Goal: Task Accomplishment & Management: Manage account settings

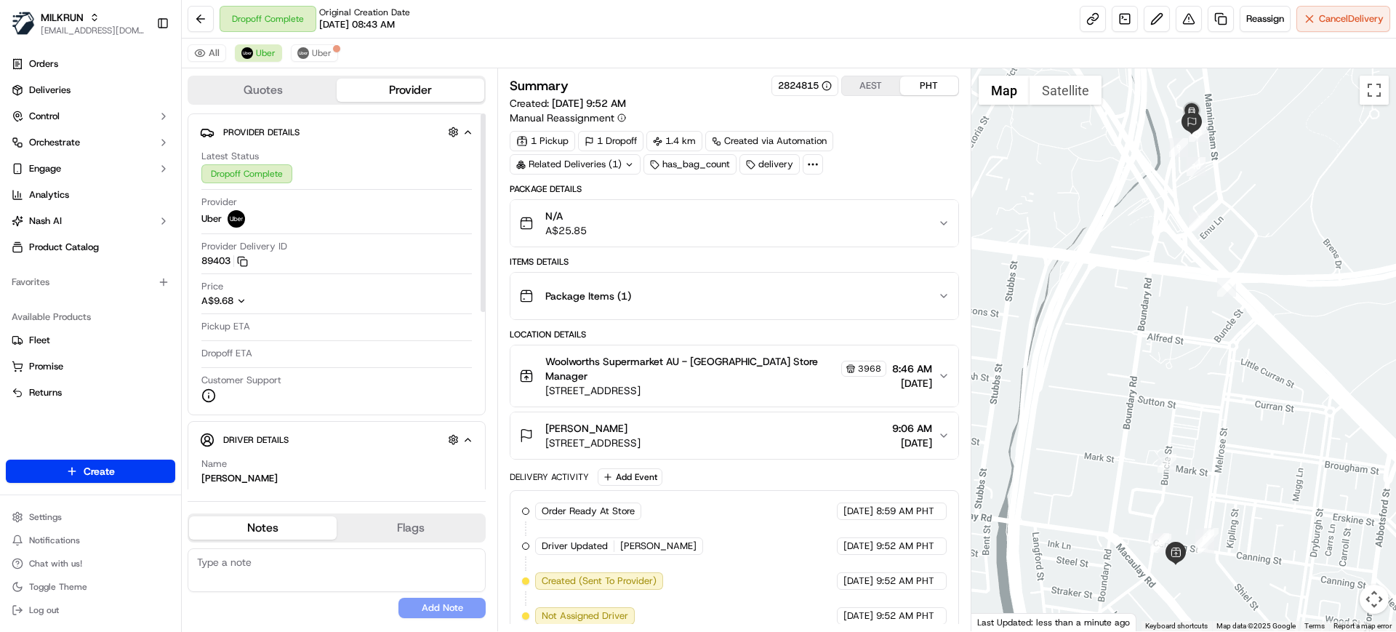
scroll to position [222, 0]
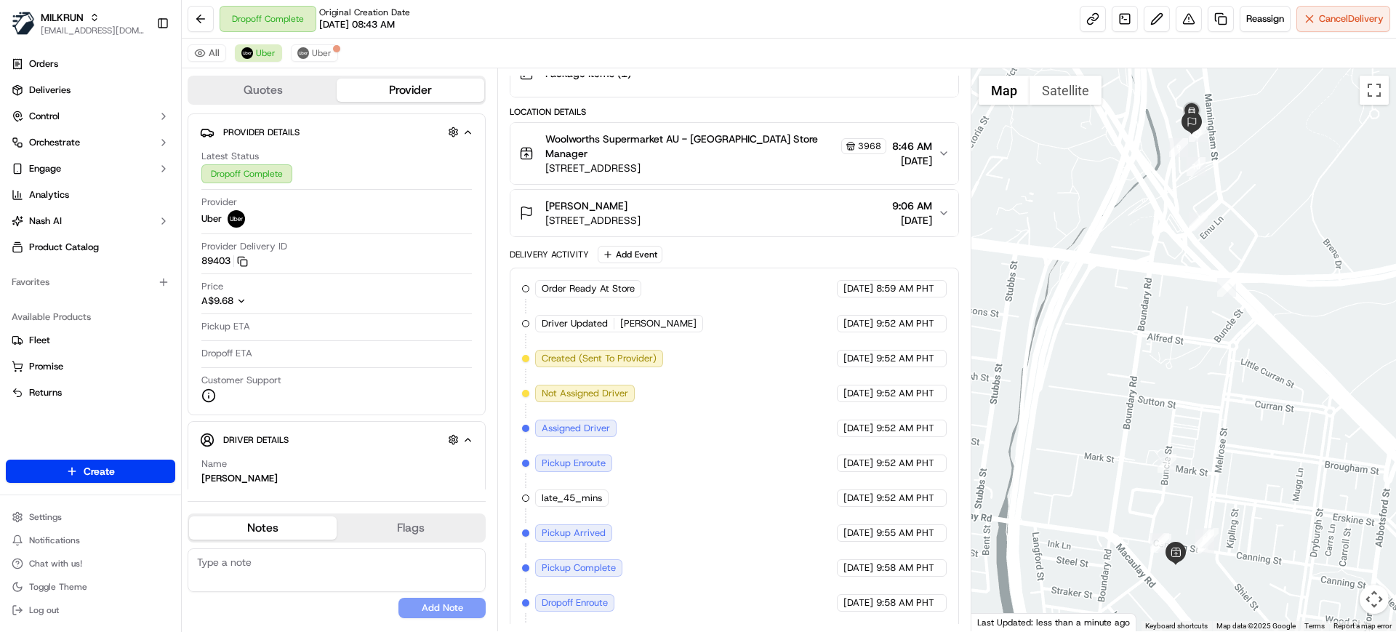
drag, startPoint x: 637, startPoint y: 214, endPoint x: 534, endPoint y: 212, distance: 102.5
click at [534, 212] on div "[PERSON_NAME] [STREET_ADDRESS]" at bounding box center [579, 212] width 121 height 29
click at [506, 246] on div "Summary 2824815 AEST PHT Created: [DATE] 9:52 AM Manual Reassignment 1 Pickup 1…" at bounding box center [733, 349] width 473 height 563
drag, startPoint x: 640, startPoint y: 203, endPoint x: 540, endPoint y: 207, distance: 99.7
click at [540, 207] on div "[PERSON_NAME] [STREET_ADDRESS]" at bounding box center [579, 212] width 121 height 29
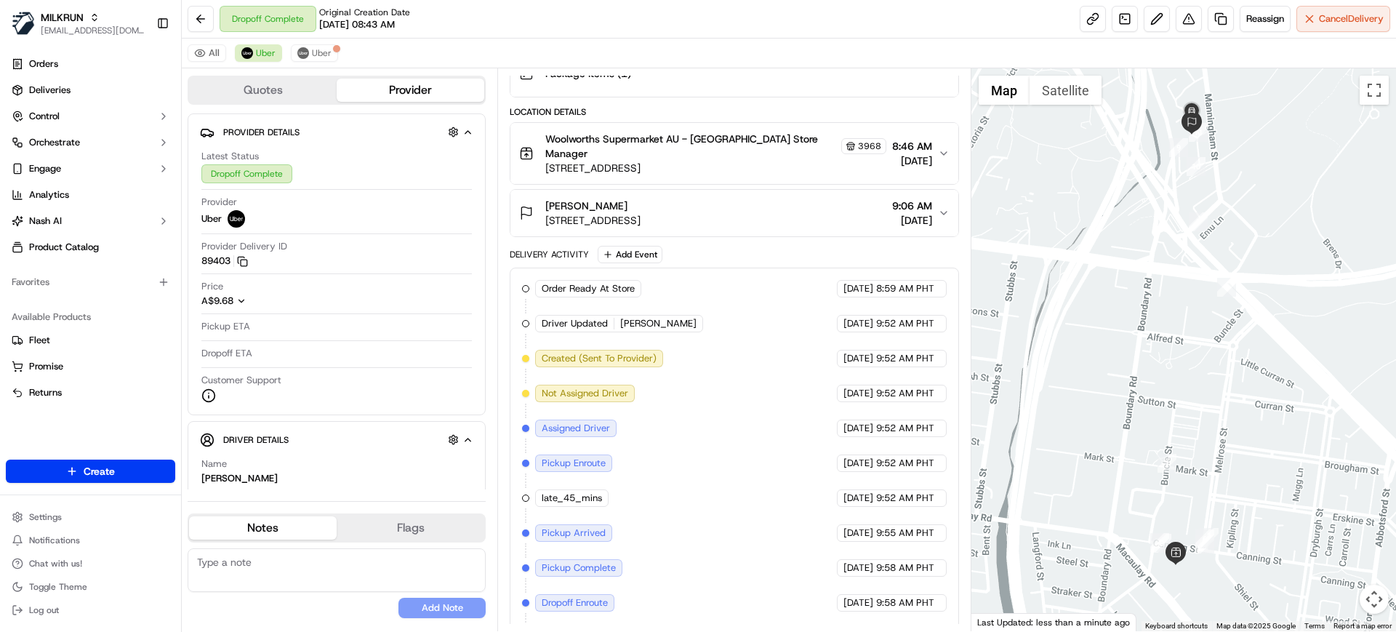
copy span "[PERSON_NAME]"
click at [251, 53] on img at bounding box center [247, 53] width 12 height 12
copy span "[PERSON_NAME]"
click at [46, 87] on span "Deliveries" at bounding box center [49, 90] width 41 height 13
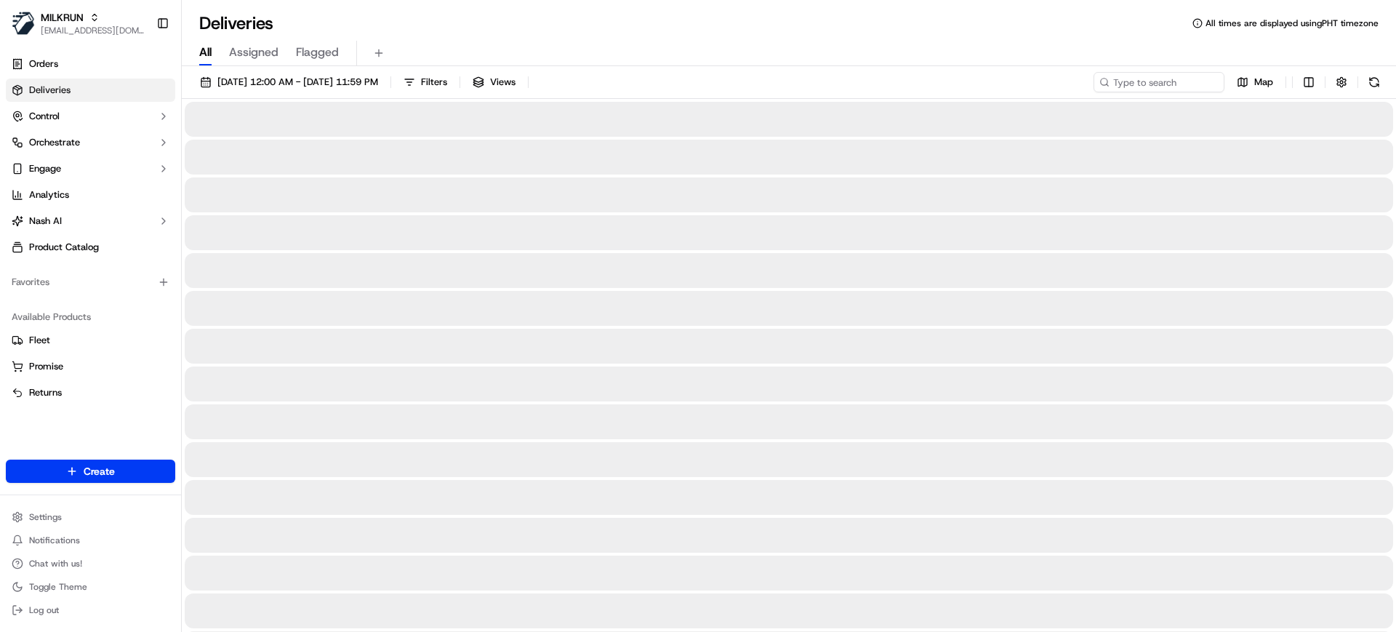
click at [204, 55] on span "All" at bounding box center [205, 52] width 12 height 17
click at [1175, 79] on input at bounding box center [1137, 82] width 174 height 20
paste input "[PERSON_NAME]"
type input "[PERSON_NAME]"
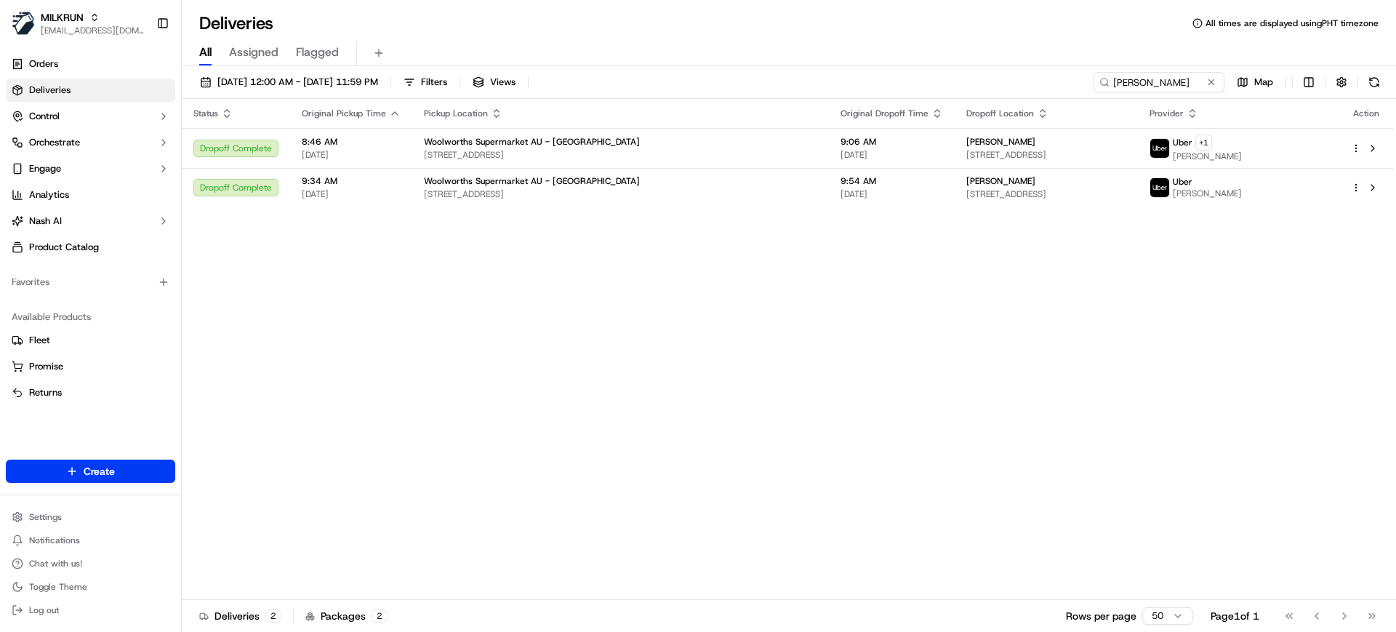
click at [864, 424] on div "Status Original Pickup Time Pickup Location Original Dropoff Time Dropoff Locat…" at bounding box center [787, 349] width 1211 height 501
click at [907, 345] on div "Status Original Pickup Time Pickup Location Original Dropoff Time Dropoff Locat…" at bounding box center [787, 349] width 1211 height 501
click at [633, 42] on div "All Assigned Flagged" at bounding box center [789, 53] width 1214 height 25
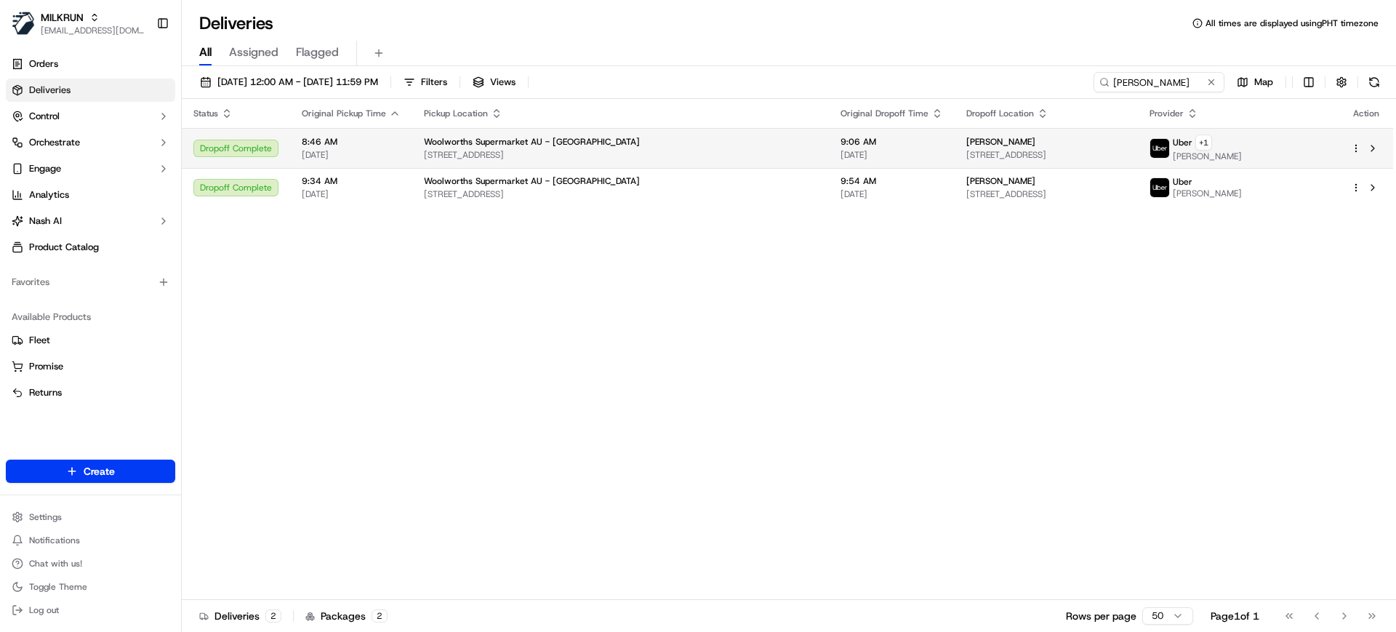
click at [657, 143] on div "Woolworths Supermarket AU - [GEOGRAPHIC_DATA]" at bounding box center [620, 142] width 393 height 12
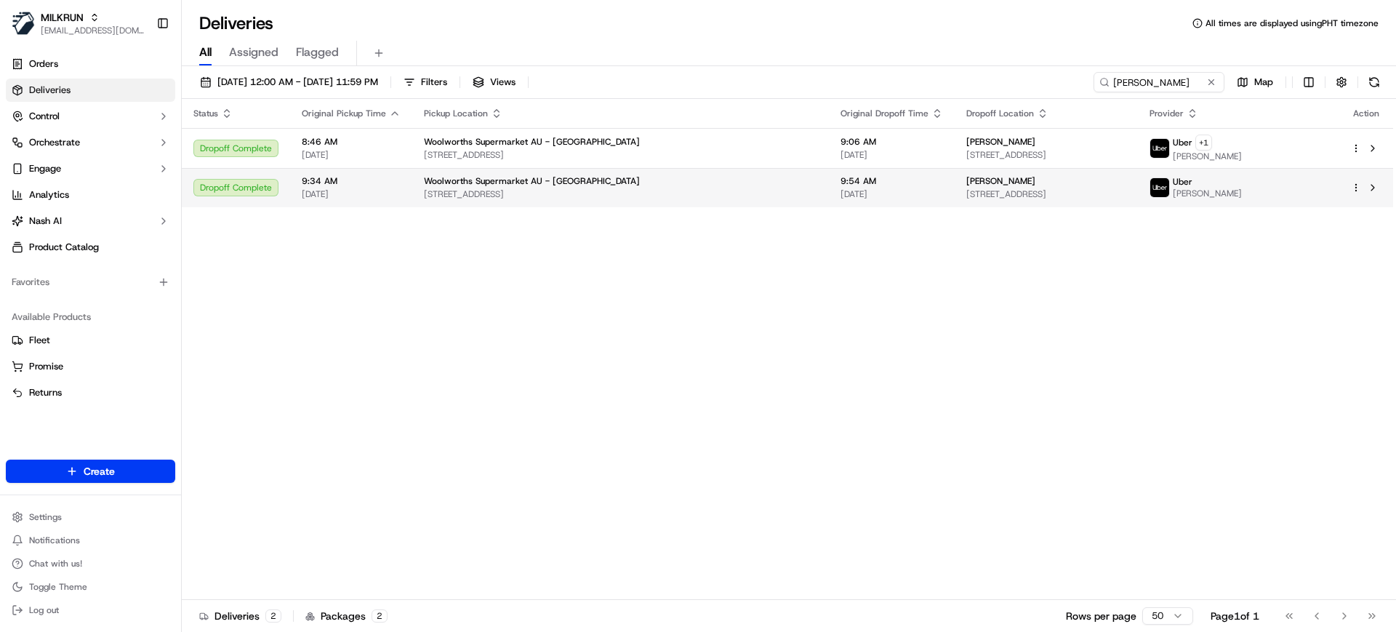
click at [706, 195] on span "[STREET_ADDRESS]" at bounding box center [620, 194] width 393 height 12
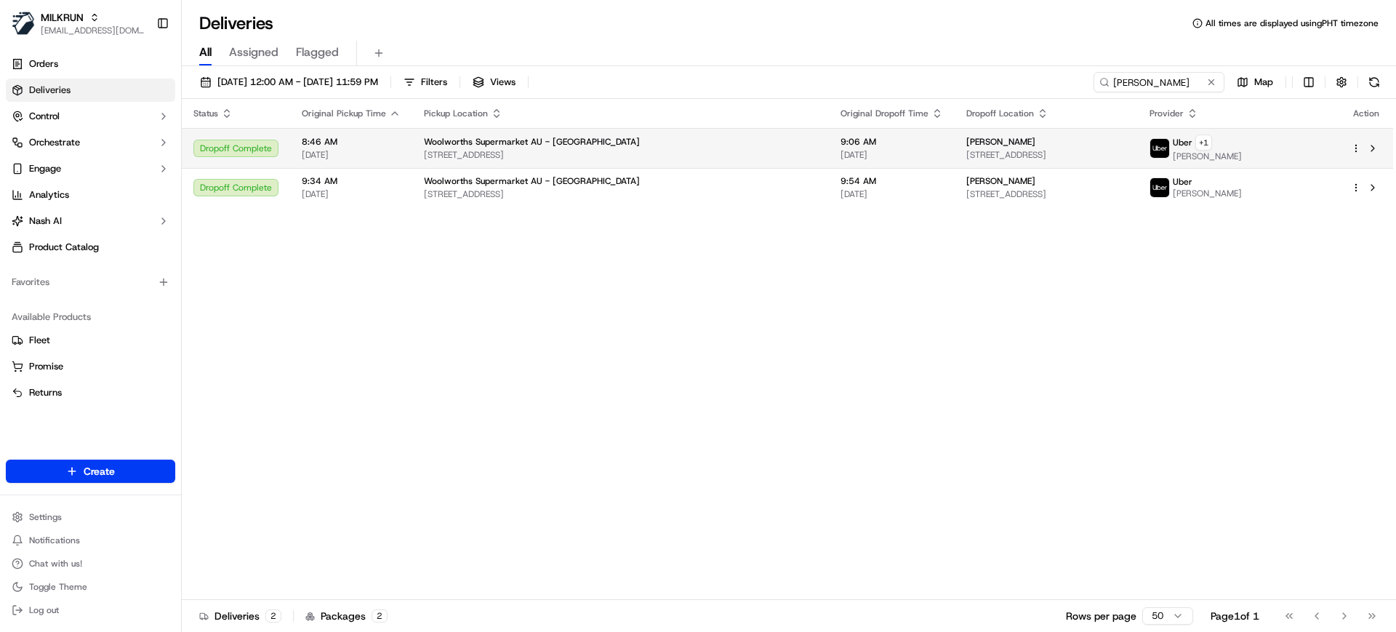
click at [840, 147] on div "9:06 AM [DATE]" at bounding box center [891, 148] width 103 height 25
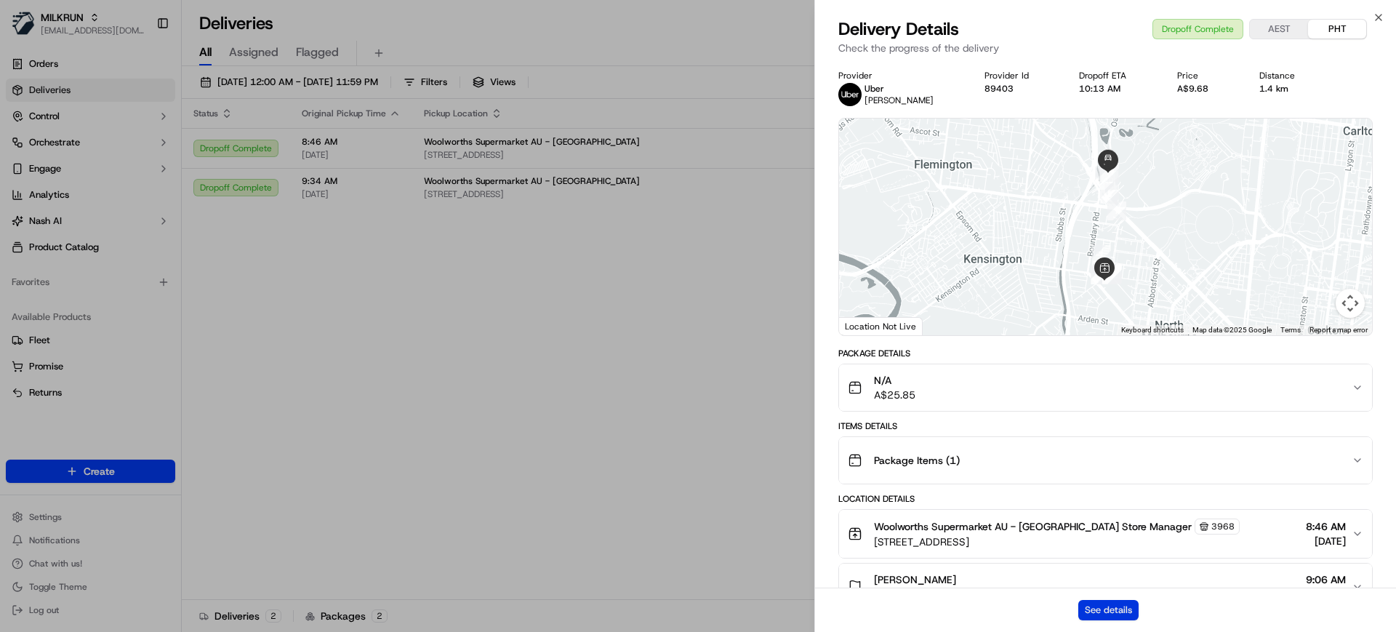
click at [1128, 618] on button "See details" at bounding box center [1108, 610] width 60 height 20
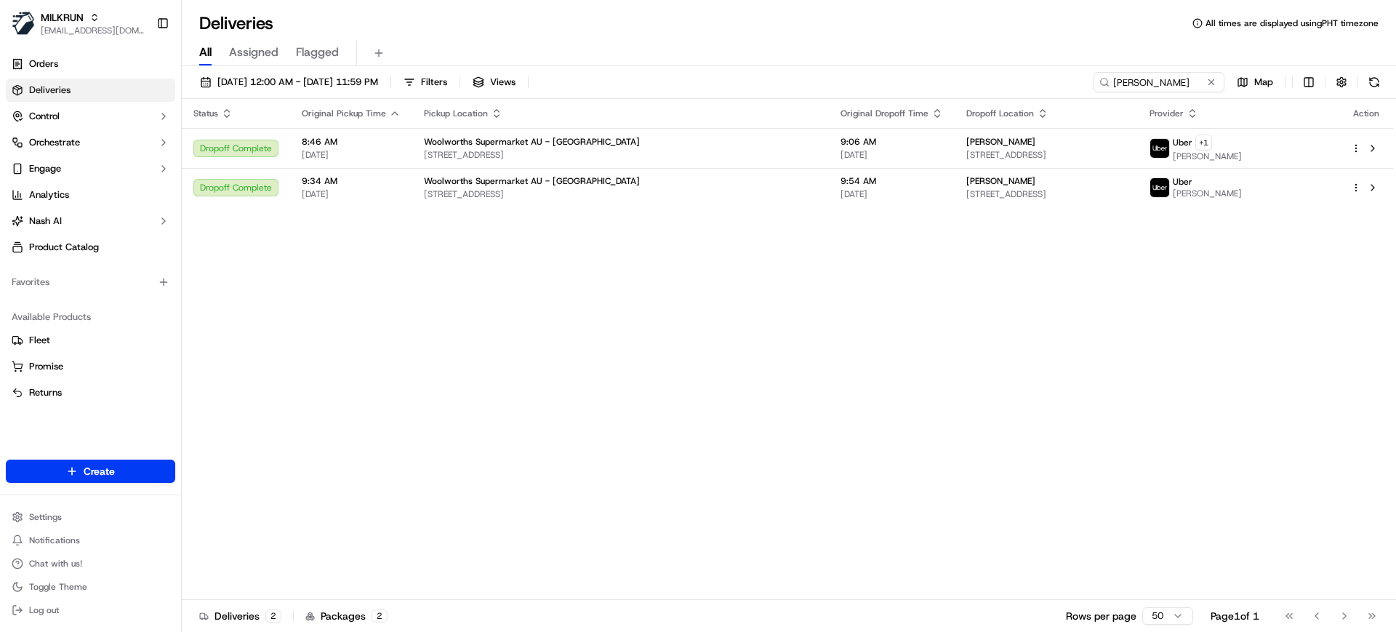
click at [697, 42] on div "All Assigned Flagged" at bounding box center [789, 53] width 1214 height 25
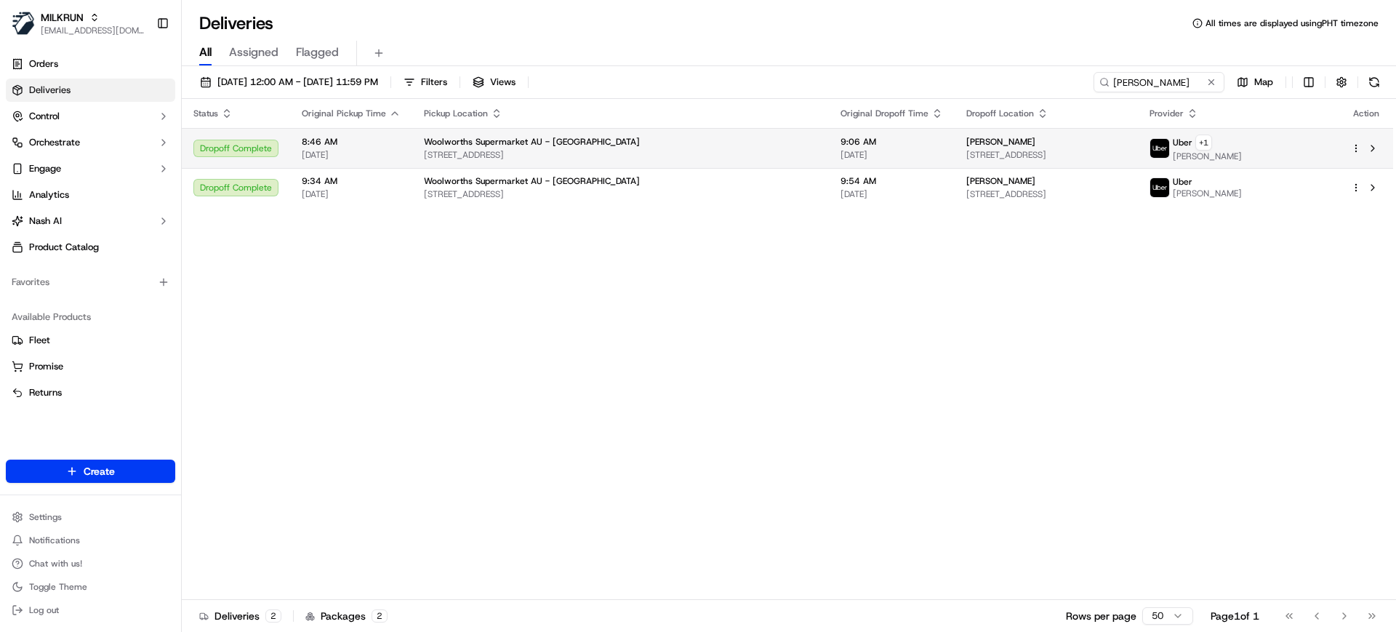
copy tr "[PERSON_NAME]"
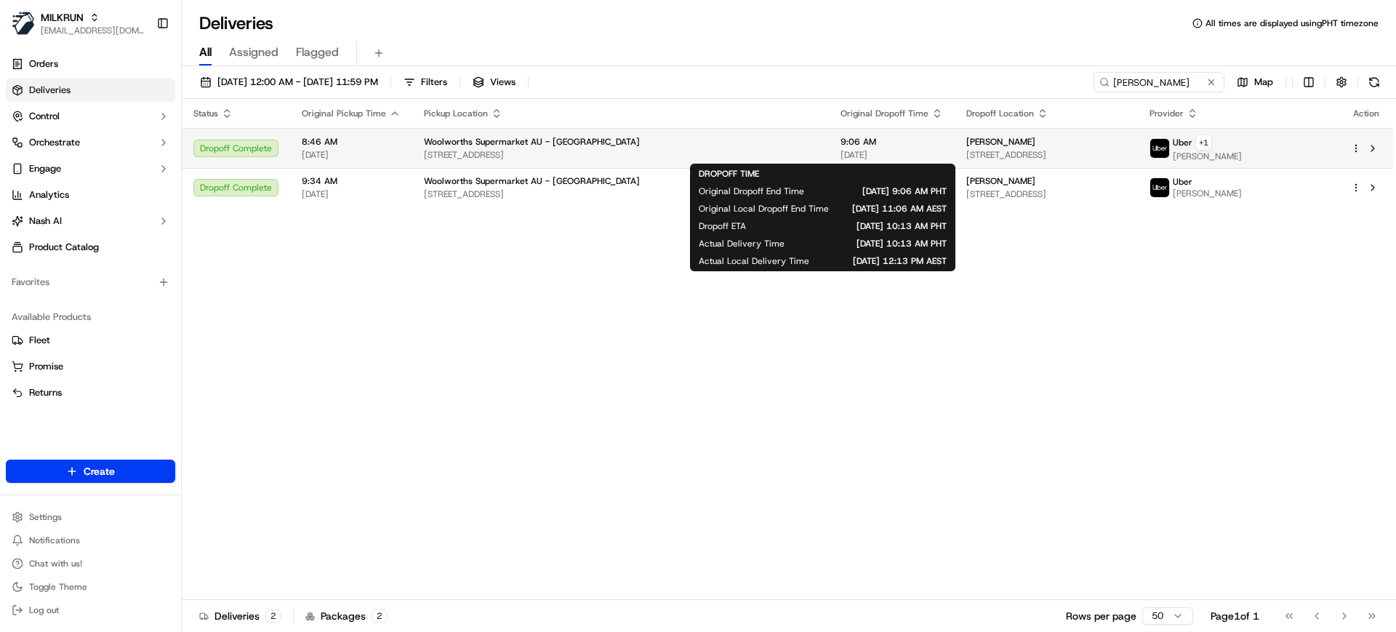
click at [874, 148] on body "MILKRUN [EMAIL_ADDRESS][DOMAIN_NAME] Toggle Sidebar Orders Deliveries Control O…" at bounding box center [698, 316] width 1396 height 632
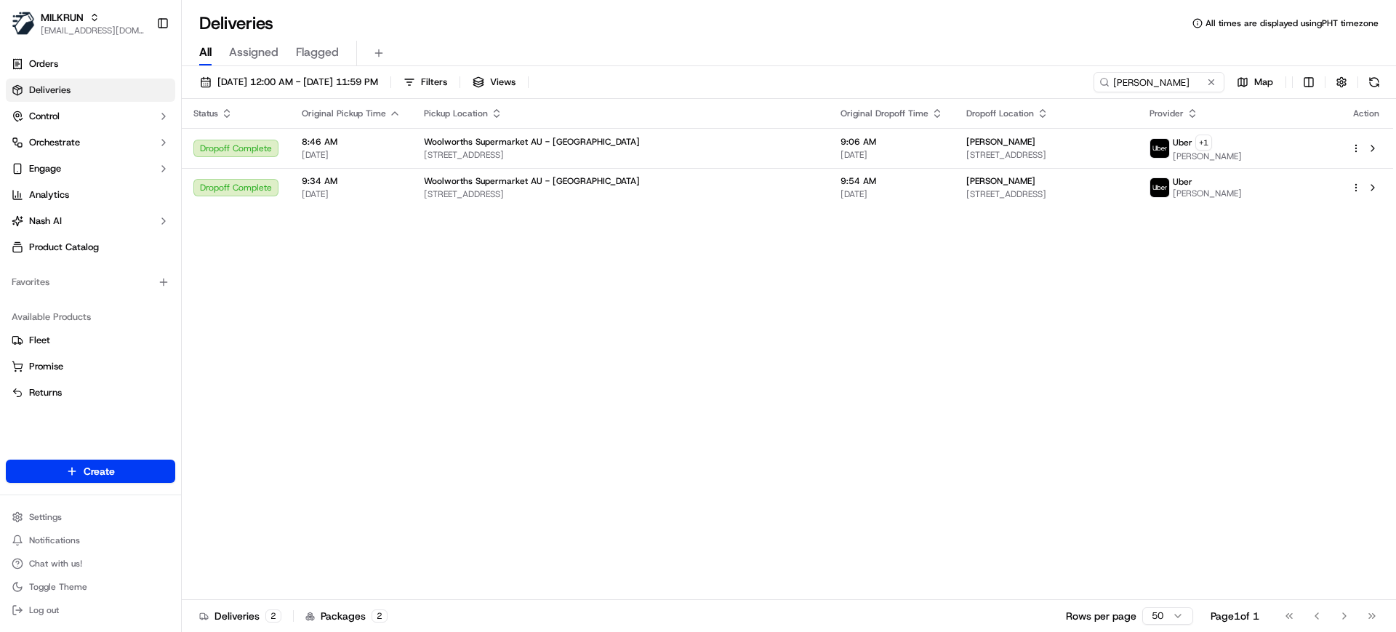
drag, startPoint x: 364, startPoint y: 323, endPoint x: 388, endPoint y: 289, distance: 41.2
click at [364, 337] on div "Status Original Pickup Time Pickup Location Original Dropoff Time Dropoff Locat…" at bounding box center [787, 349] width 1211 height 501
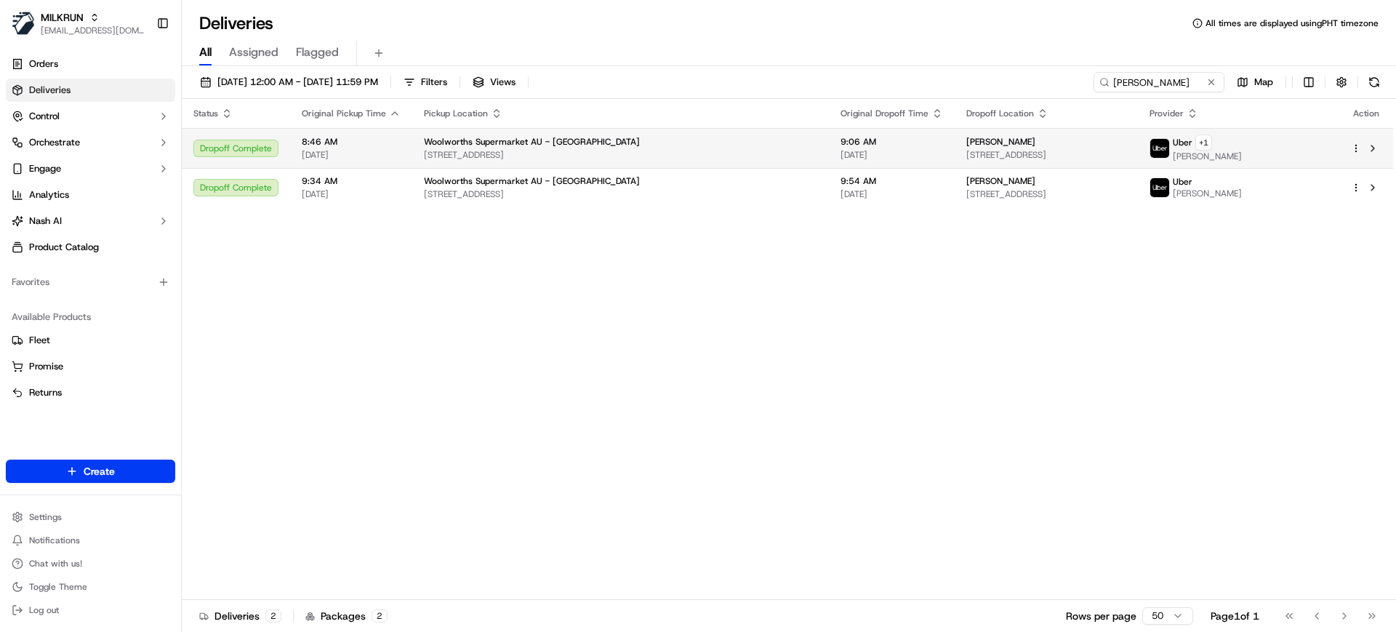
click at [723, 140] on div "Woolworths Supermarket AU - [GEOGRAPHIC_DATA]" at bounding box center [620, 142] width 393 height 12
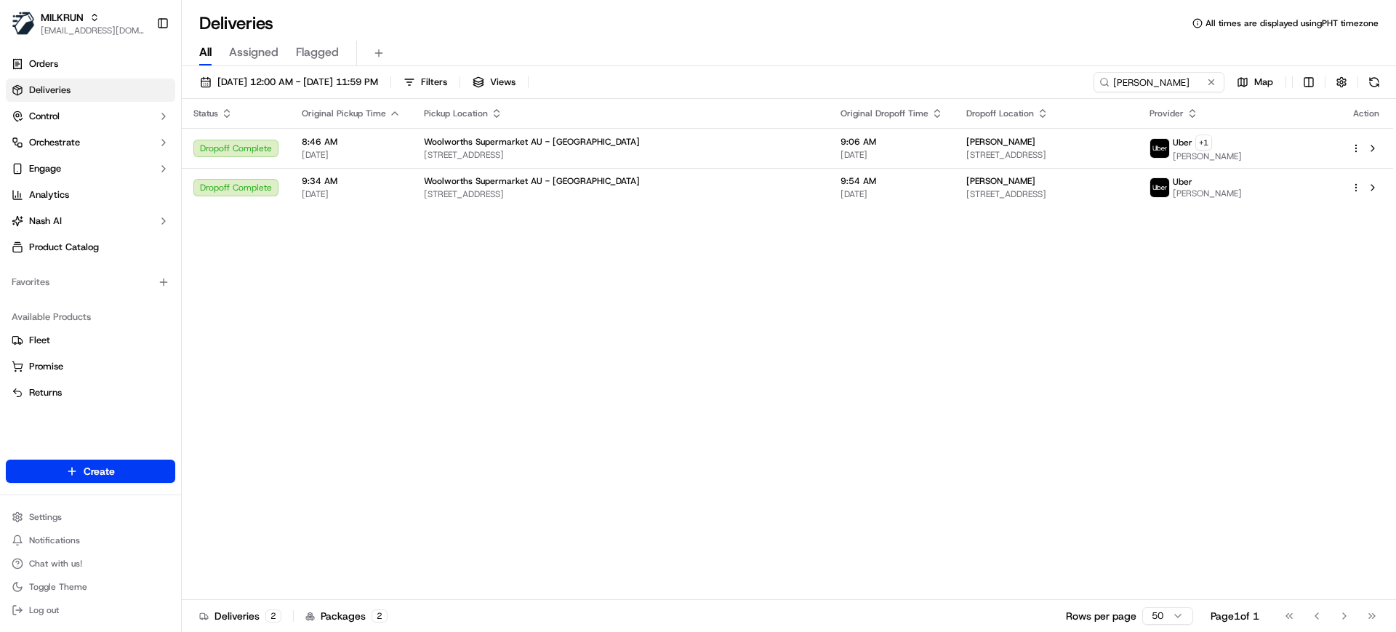
click at [492, 374] on div "Status Original Pickup Time Pickup Location Original Dropoff Time Dropoff Locat…" at bounding box center [787, 349] width 1211 height 501
click at [672, 57] on div "All Assigned Flagged" at bounding box center [789, 53] width 1214 height 25
click at [284, 362] on div "Status Original Pickup Time Pickup Location Original Dropoff Time Dropoff Locat…" at bounding box center [787, 349] width 1211 height 501
click at [393, 464] on div "Status Original Pickup Time Pickup Location Original Dropoff Time Dropoff Locat…" at bounding box center [787, 349] width 1211 height 501
click at [356, 414] on div "Status Original Pickup Time Pickup Location Original Dropoff Time Dropoff Locat…" at bounding box center [787, 349] width 1211 height 501
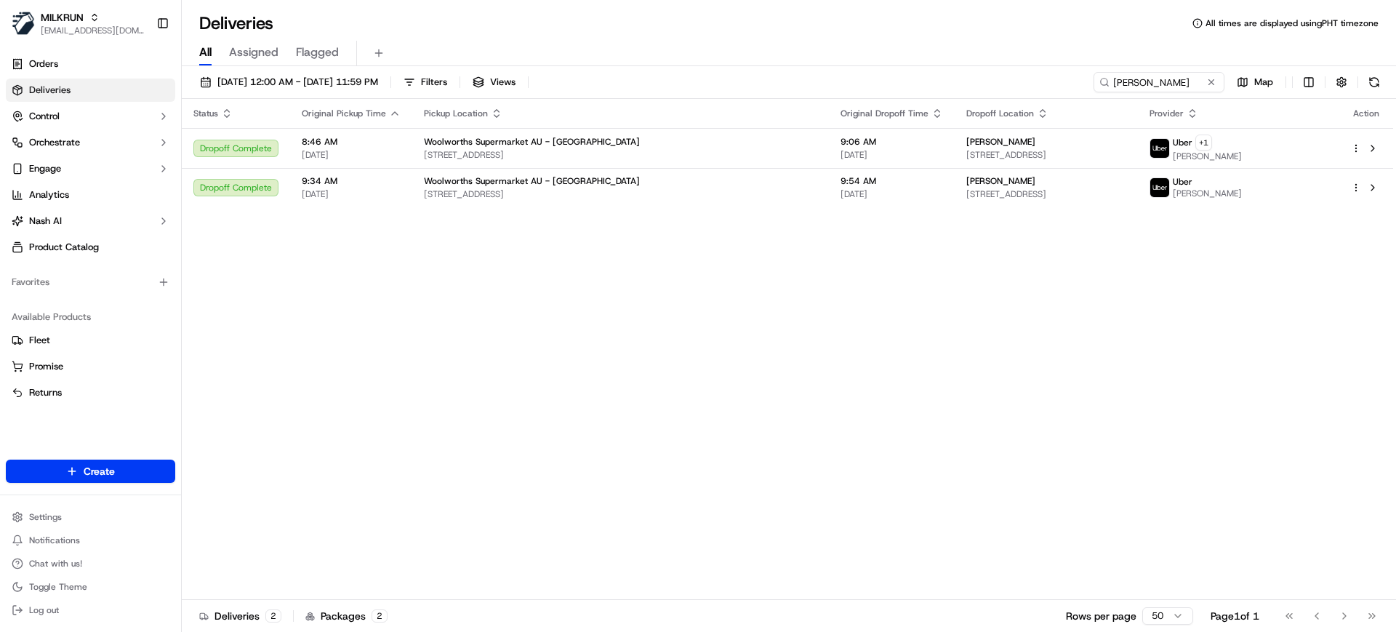
click at [710, 357] on div "Status Original Pickup Time Pickup Location Original Dropoff Time Dropoff Locat…" at bounding box center [787, 349] width 1211 height 501
click at [420, 309] on div "Status Original Pickup Time Pickup Location Original Dropoff Time Dropoff Locat…" at bounding box center [787, 349] width 1211 height 501
click at [579, 25] on div "Deliveries All times are displayed using PHT timezone" at bounding box center [789, 23] width 1214 height 23
copy tr "[DATE] [PERSON_NAME]"
copy span "[PERSON_NAME]"
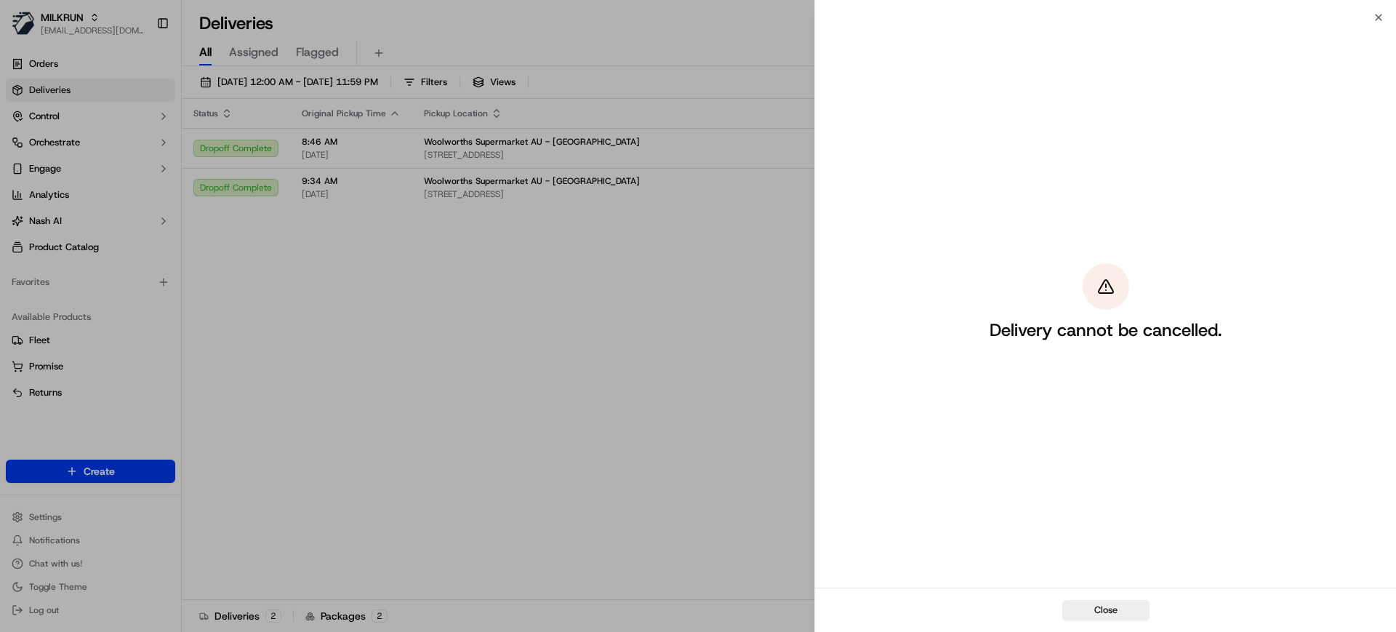
drag, startPoint x: 1014, startPoint y: 175, endPoint x: 777, endPoint y: 14, distance: 287.4
click at [782, 23] on body "MILKRUN [EMAIL_ADDRESS][DOMAIN_NAME] Toggle Sidebar Orders Deliveries Control O…" at bounding box center [698, 316] width 1396 height 632
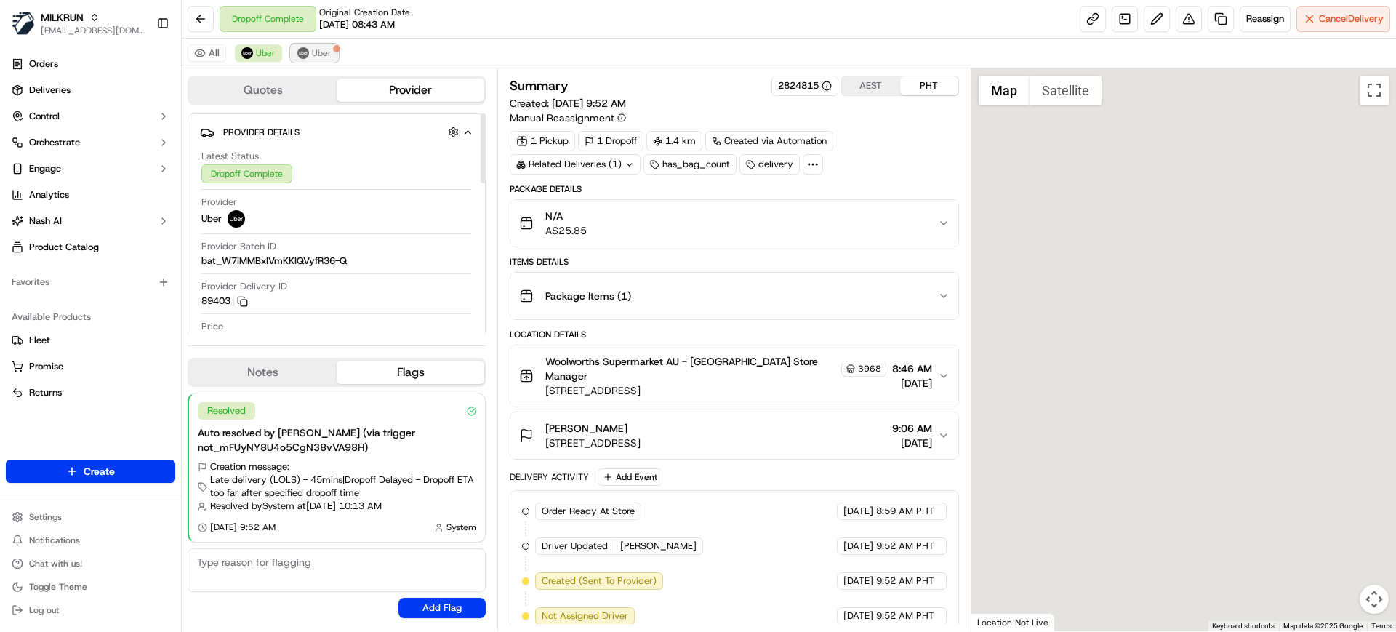
click at [318, 49] on span "Uber" at bounding box center [322, 53] width 20 height 12
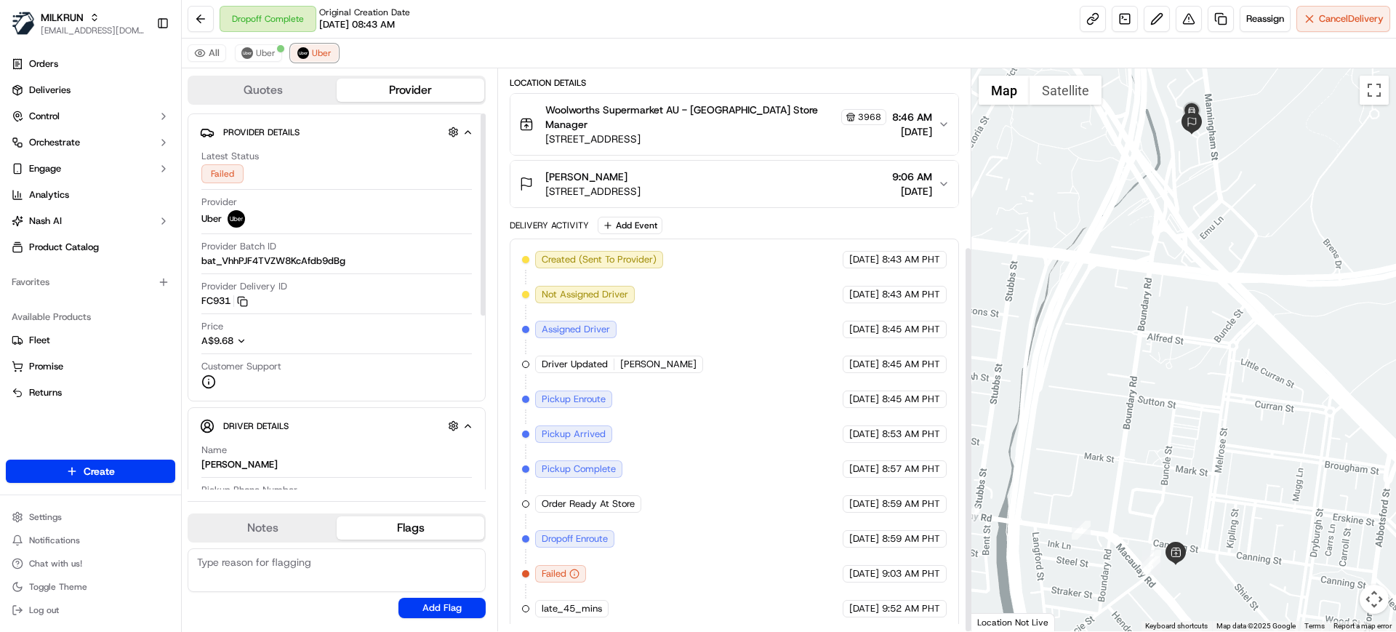
scroll to position [257, 0]
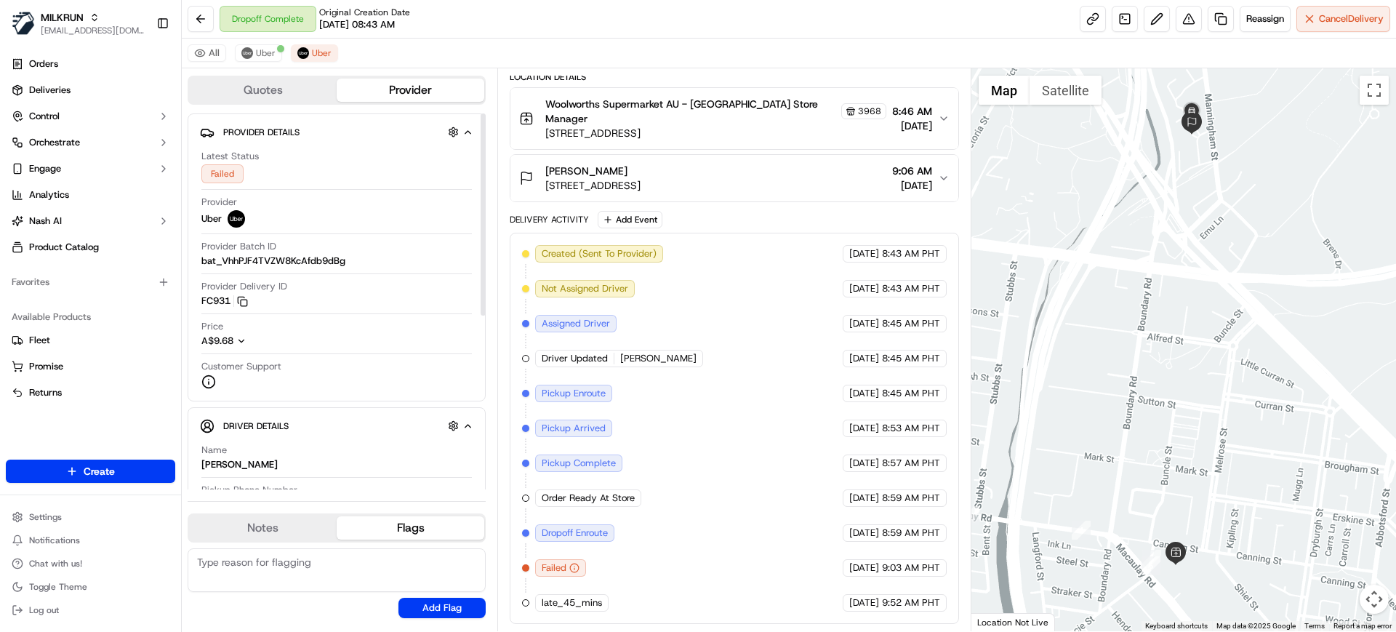
click at [675, 40] on div "All Uber Uber" at bounding box center [789, 54] width 1214 height 30
click at [548, 47] on div "All Uber Uber" at bounding box center [789, 54] width 1214 height 30
click at [678, 31] on div "Dropoff Complete Original Creation Date 09/18/2025 08:43 AM Reassign Cancel Del…" at bounding box center [789, 19] width 1214 height 39
click at [270, 59] on button "Uber" at bounding box center [258, 52] width 47 height 17
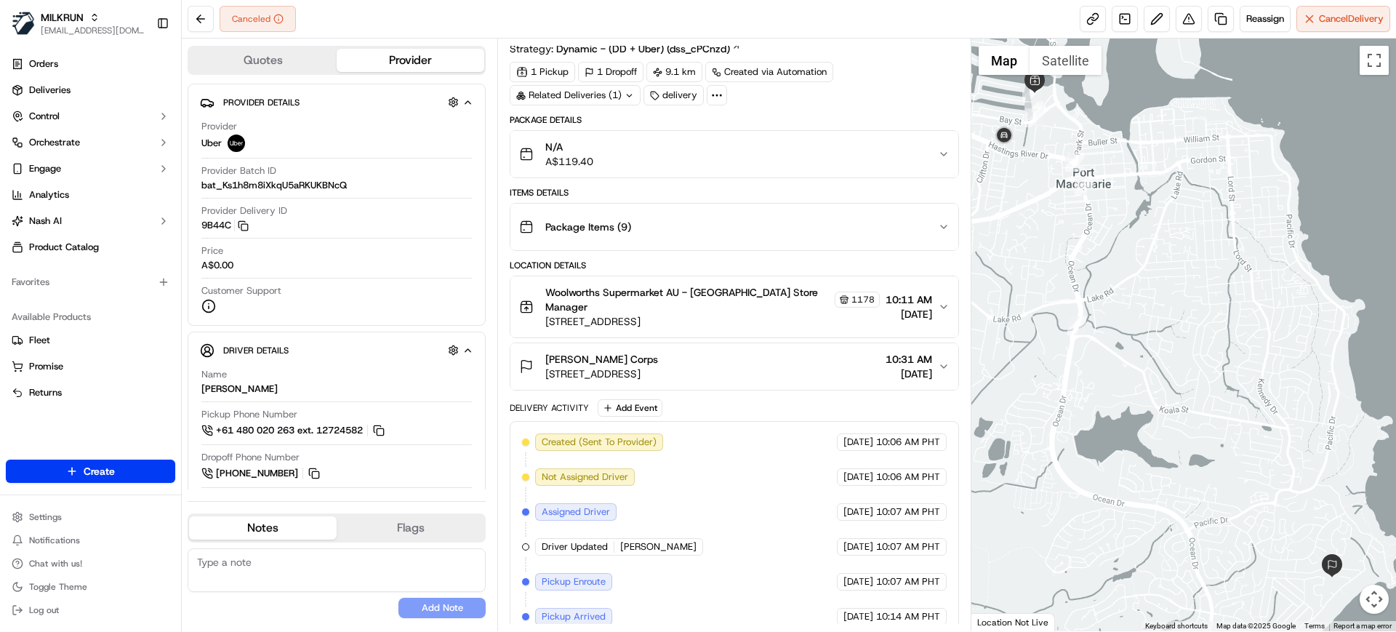
scroll to position [123, 0]
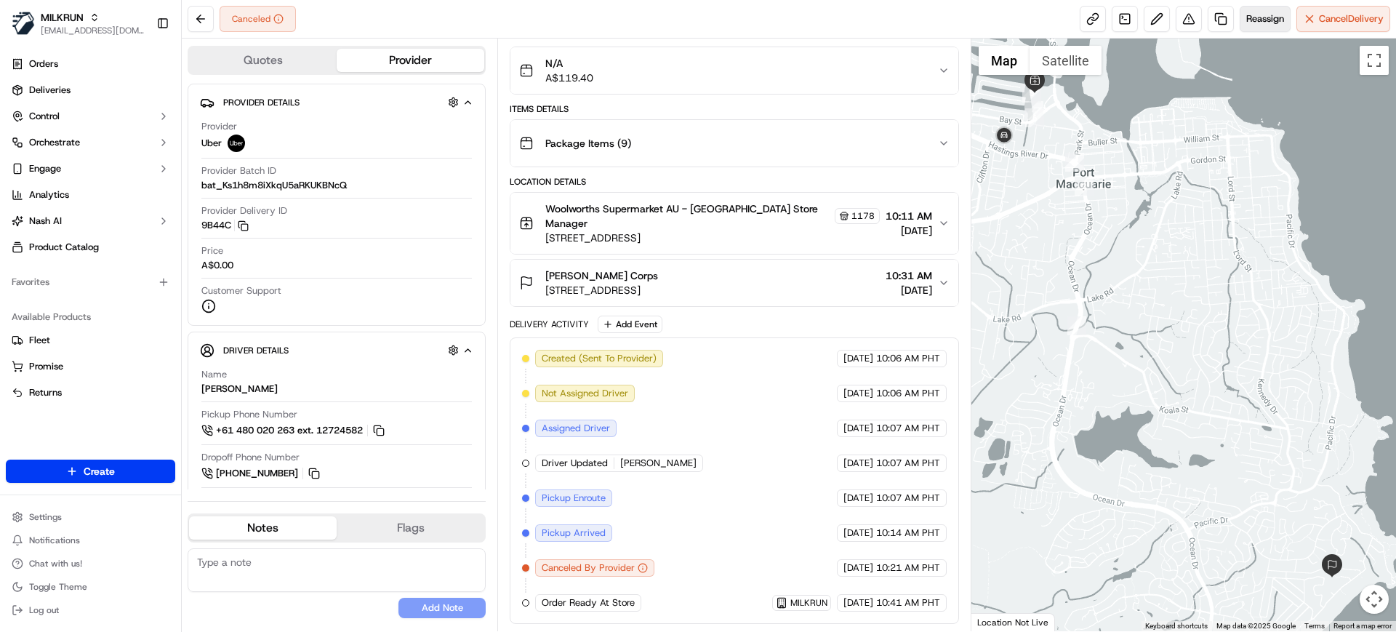
click at [1248, 25] on span "Reassign" at bounding box center [1265, 18] width 38 height 13
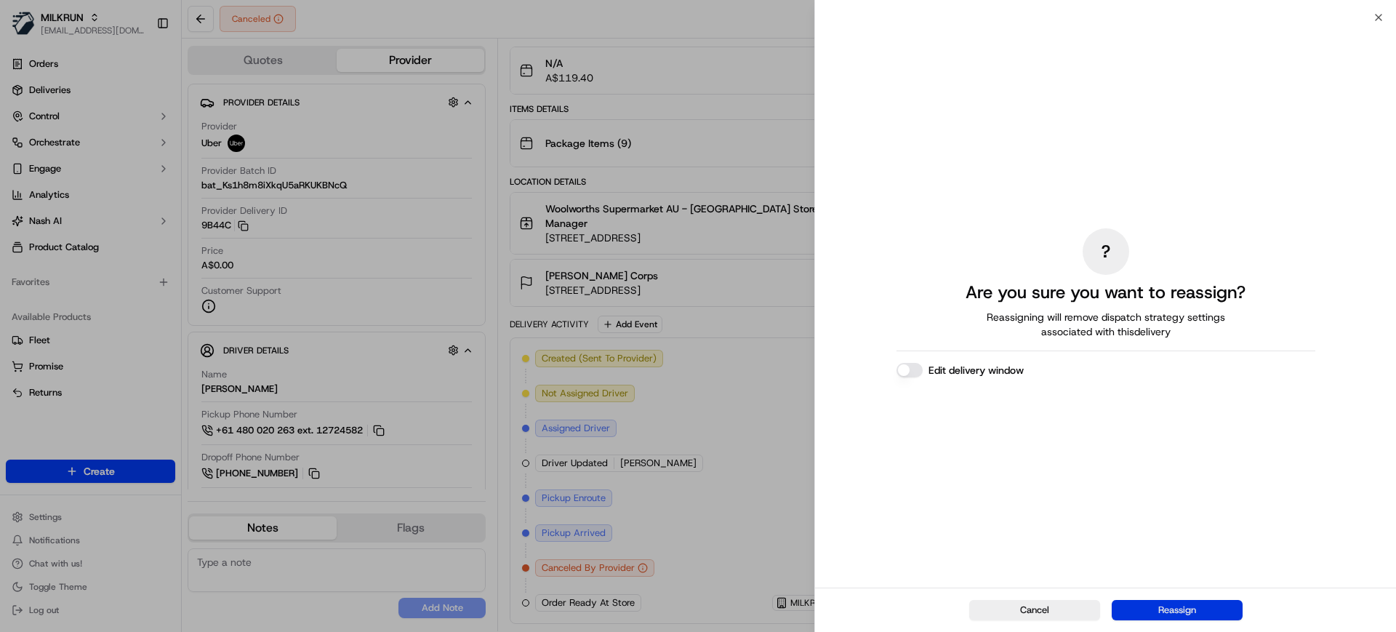
click at [1153, 615] on button "Reassign" at bounding box center [1177, 610] width 131 height 20
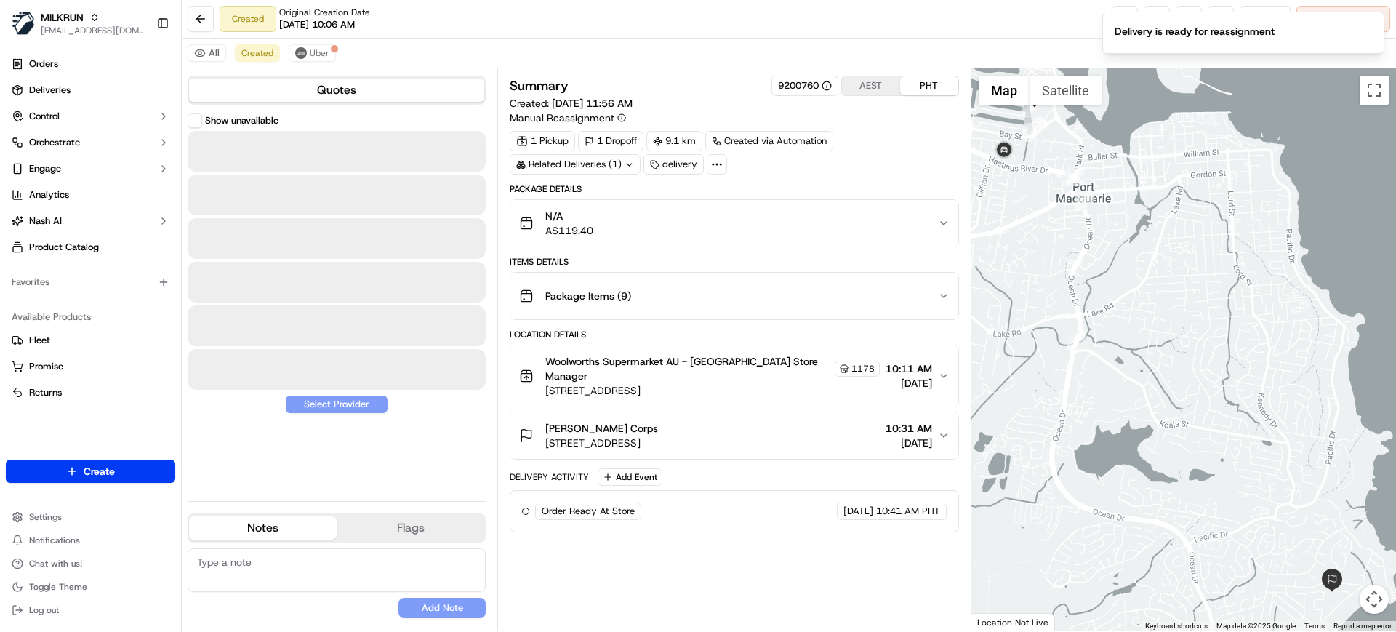
scroll to position [0, 0]
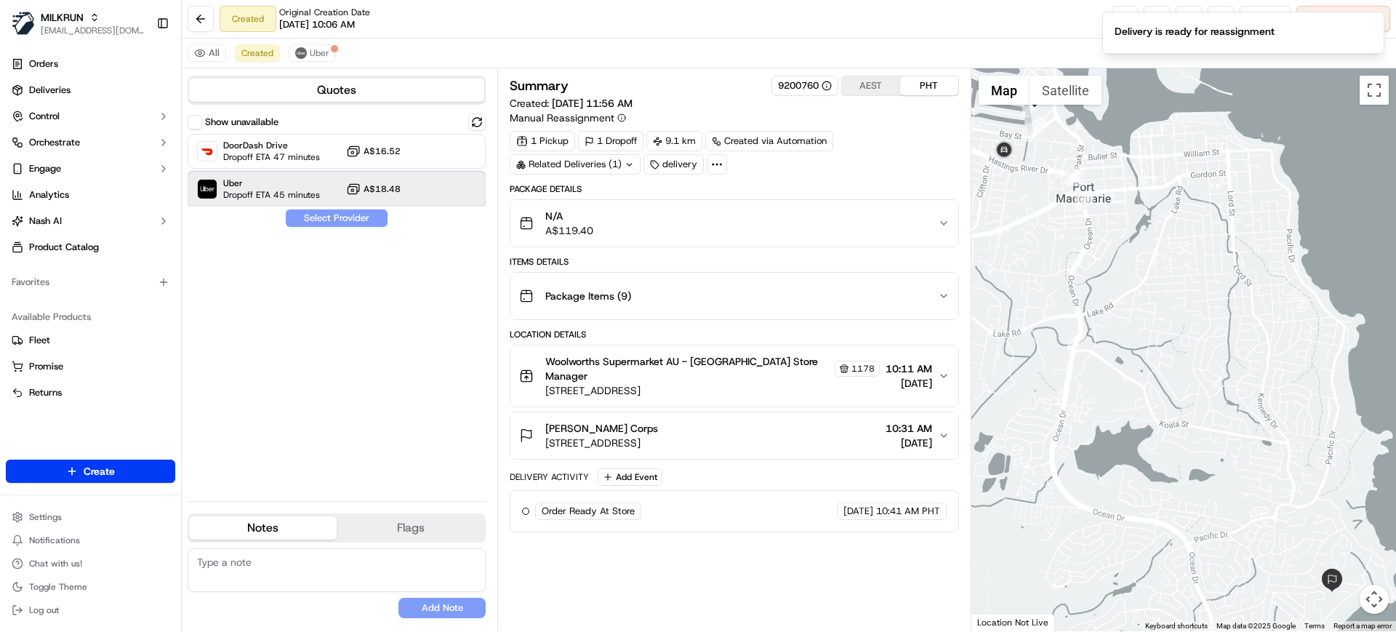
click at [272, 185] on span "Uber" at bounding box center [271, 183] width 97 height 12
click at [339, 222] on button "Assign Provider" at bounding box center [336, 217] width 103 height 17
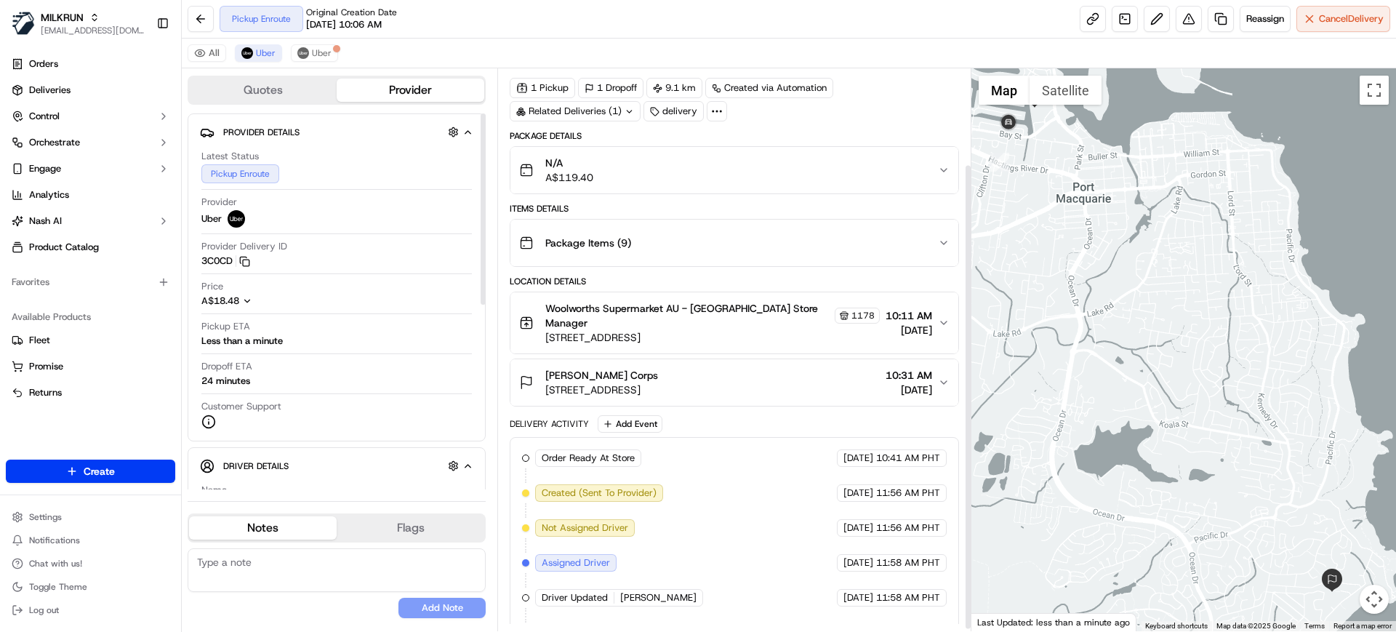
scroll to position [118, 0]
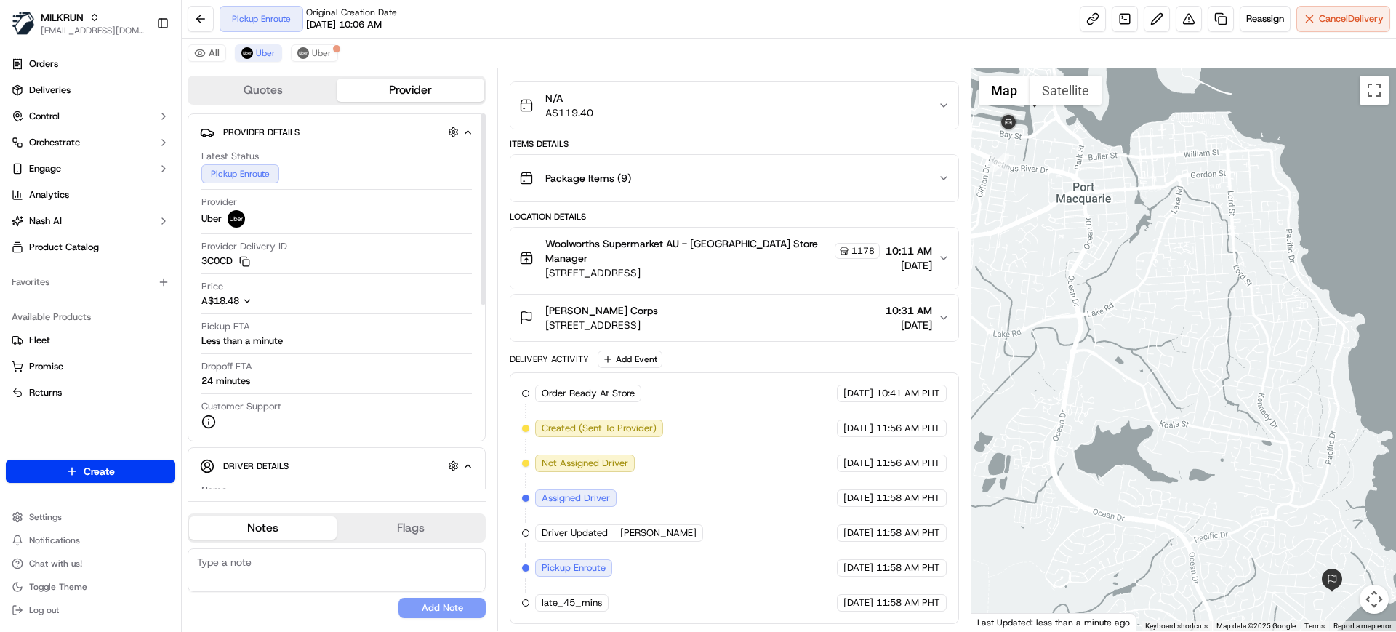
click at [252, 62] on div "All Uber Uber" at bounding box center [789, 54] width 1214 height 30
click at [1091, 23] on link at bounding box center [1093, 19] width 26 height 26
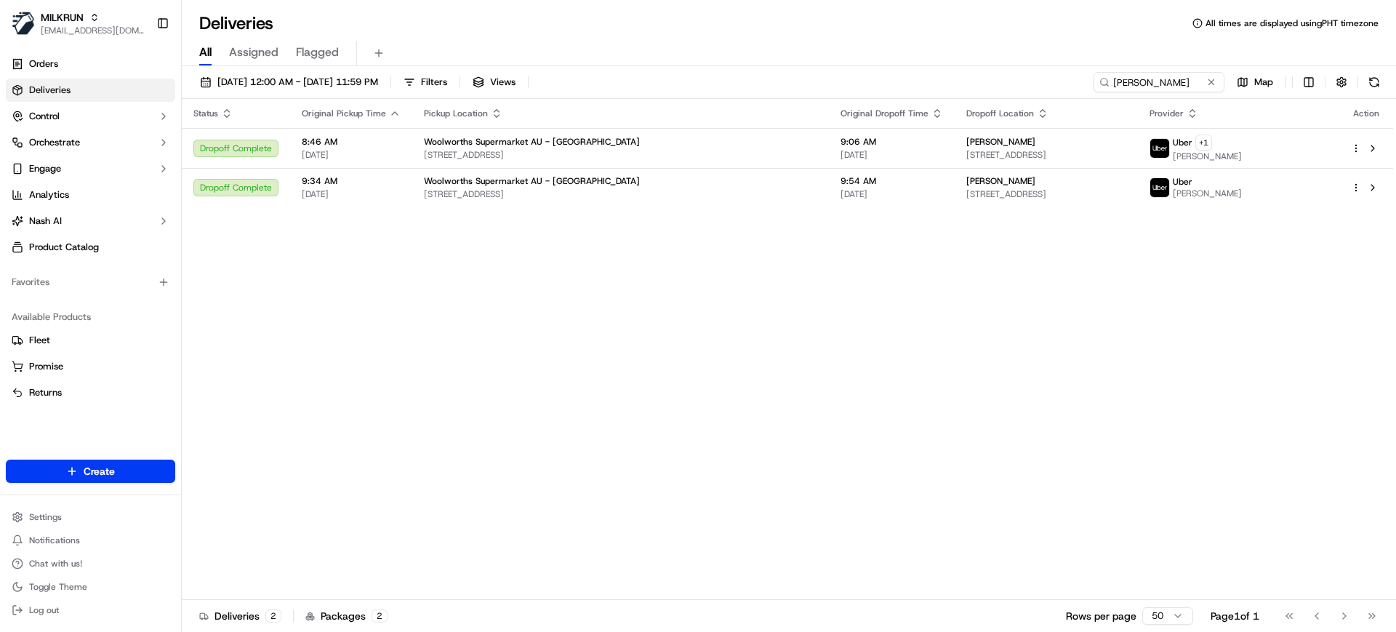
click at [665, 414] on div "Status Original Pickup Time Pickup Location Original Dropoff Time Dropoff Locat…" at bounding box center [787, 349] width 1211 height 501
